Goal: Find specific page/section: Find specific page/section

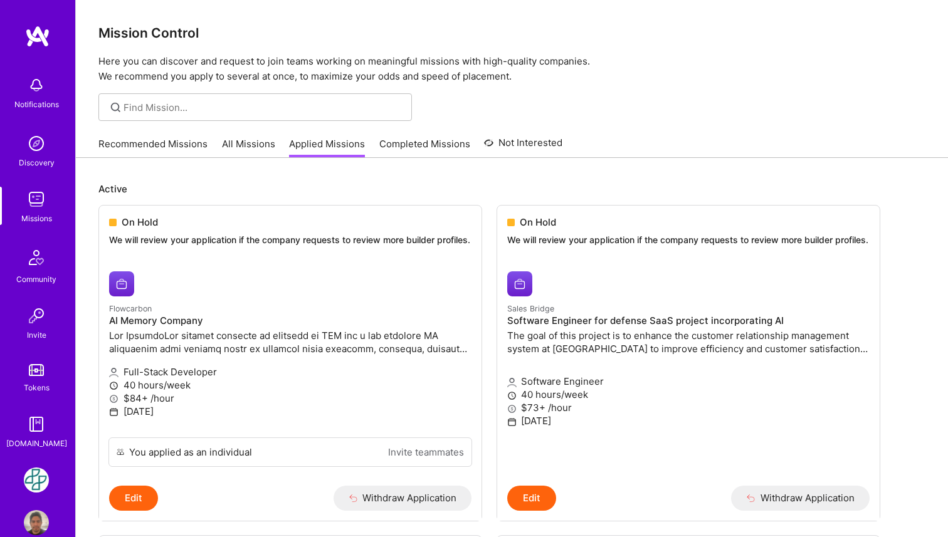
scroll to position [23, 0]
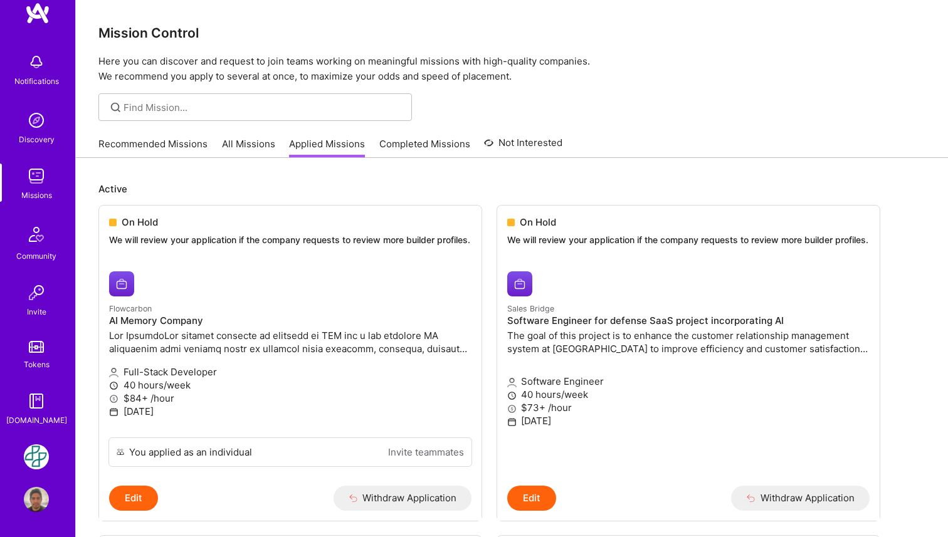
click at [35, 353] on link "Tokens" at bounding box center [36, 353] width 78 height 35
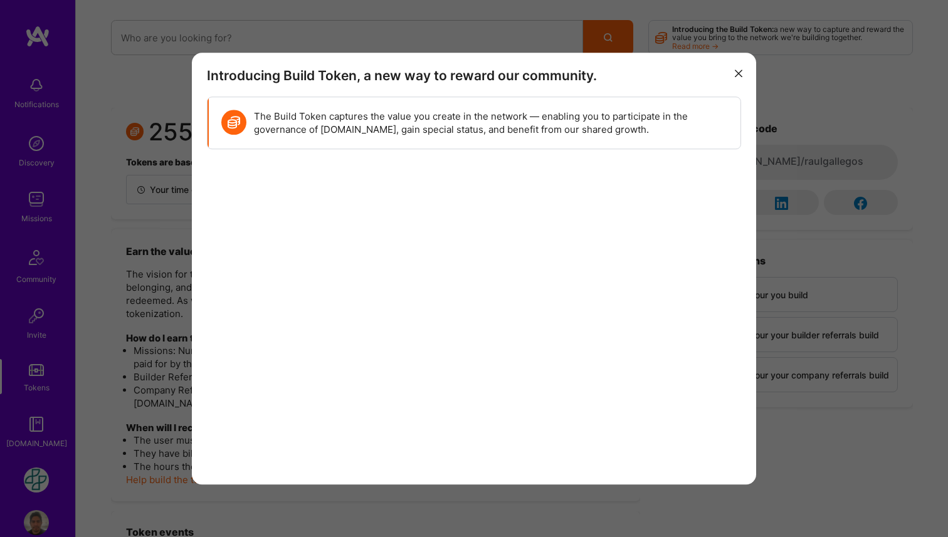
click at [737, 76] on icon "modal" at bounding box center [739, 74] width 8 height 8
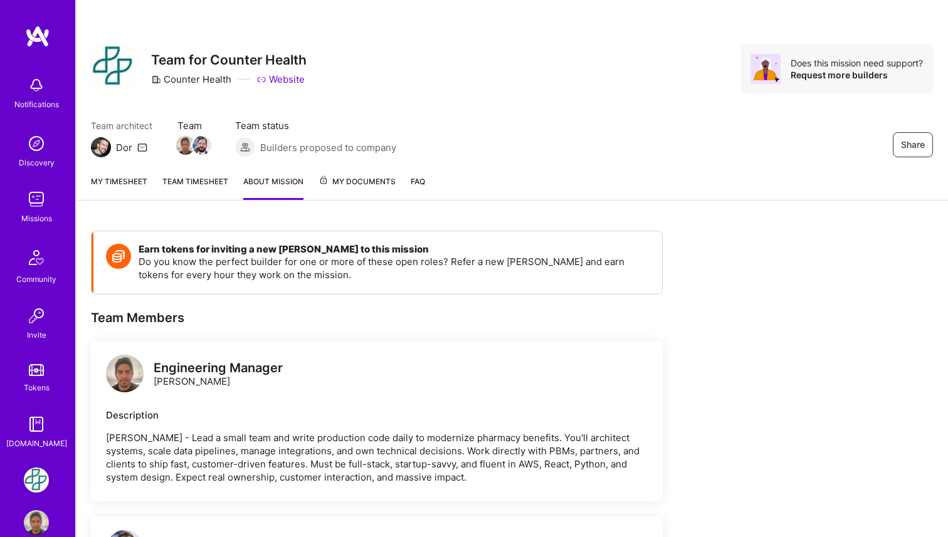
click at [41, 528] on img at bounding box center [36, 522] width 25 height 25
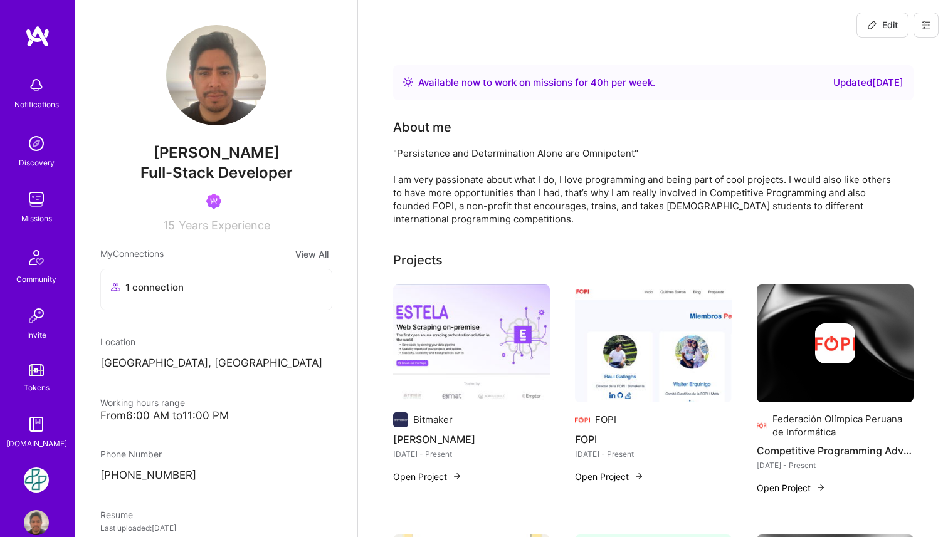
click at [221, 95] on img at bounding box center [216, 75] width 100 height 100
